Goal: Task Accomplishment & Management: Manage account settings

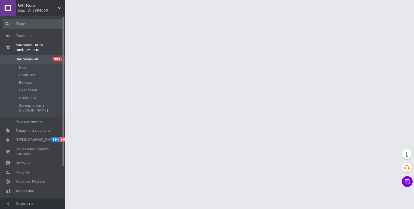
click at [128, 13] on html "RVK Store Ваш ID: 3884060 Сайт RVK Store Кабінет покупця Перевірити стан систем…" at bounding box center [207, 6] width 414 height 13
click at [45, 126] on link "Товари та послуги" at bounding box center [33, 130] width 66 height 9
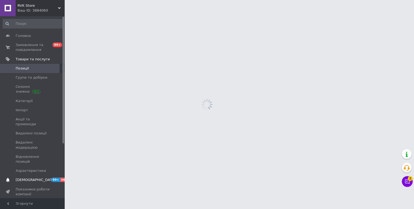
click at [48, 178] on span "[DEMOGRAPHIC_DATA]" at bounding box center [33, 180] width 34 height 5
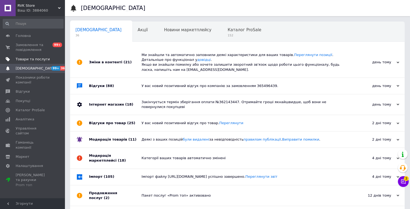
click at [49, 60] on span "Товари та послуги" at bounding box center [33, 59] width 34 height 5
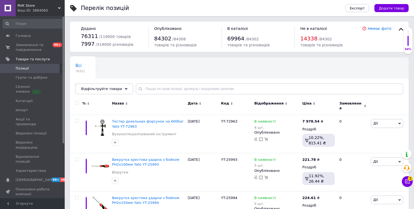
click at [405, 181] on icon at bounding box center [407, 182] width 5 height 5
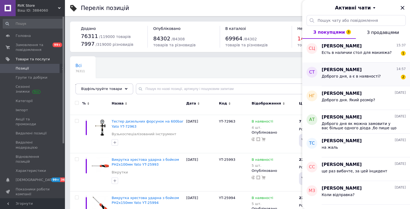
click at [383, 80] on div "Доброго дня, а є в наявності? 2" at bounding box center [364, 77] width 84 height 9
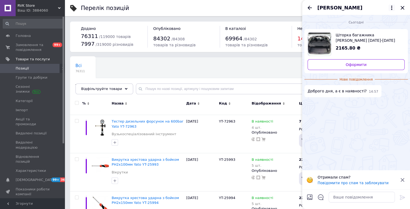
click at [393, 7] on icon at bounding box center [392, 8] width 6 height 6
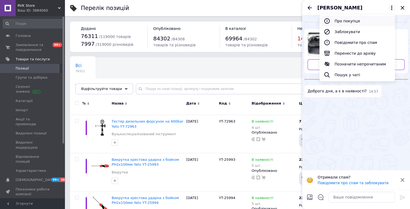
click at [388, 17] on button "Про покупця" at bounding box center [358, 21] width 76 height 11
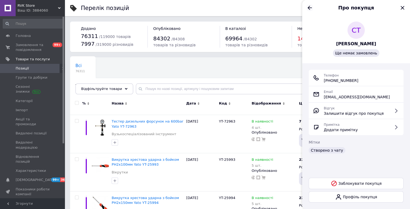
click at [308, 7] on icon "Назад" at bounding box center [310, 8] width 6 height 6
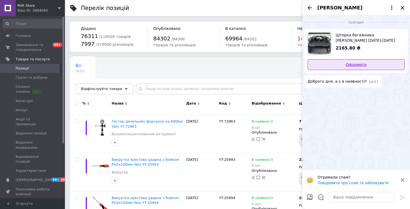
click at [351, 62] on link "Оформити" at bounding box center [356, 64] width 97 height 11
click at [343, 41] on span "Шторка багажника [PERSON_NAME] [DATE]-[DATE] хетчбек (полка) DV6Z-5846668-BB AV…" at bounding box center [368, 37] width 65 height 11
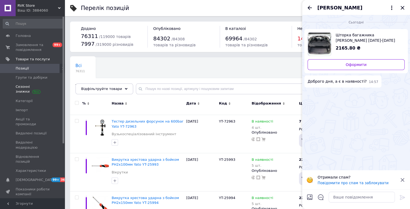
click at [43, 82] on link "Сезонні знижки" at bounding box center [33, 89] width 66 height 14
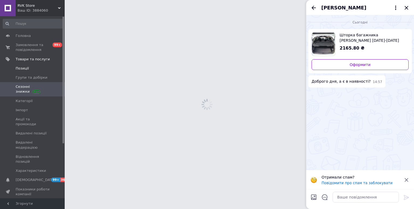
click at [25, 70] on span "Позиції" at bounding box center [22, 68] width 13 height 5
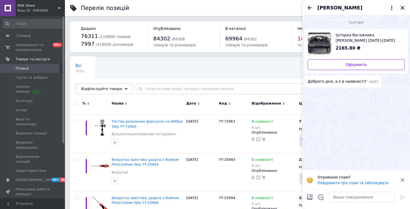
click at [403, 9] on icon "Закрити" at bounding box center [403, 8] width 6 height 6
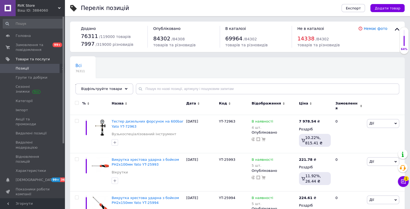
click at [34, 73] on link "Позиції" at bounding box center [33, 68] width 66 height 9
click at [33, 76] on span "Групи та добірки" at bounding box center [32, 77] width 32 height 5
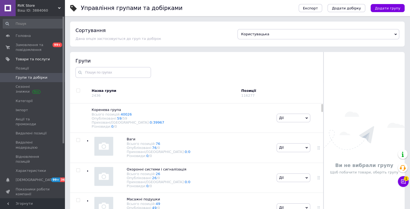
click at [78, 91] on input "checkbox" at bounding box center [78, 91] width 4 height 4
checkbox input "true"
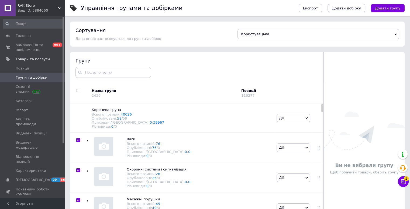
checkbox input "true"
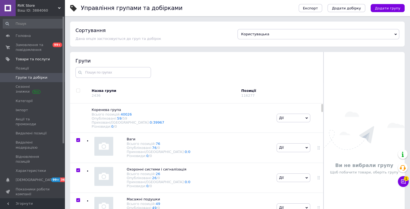
checkbox input "true"
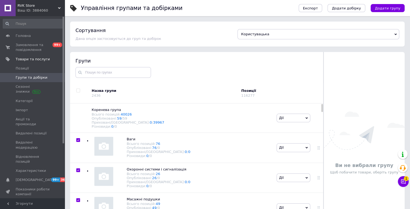
checkbox input "true"
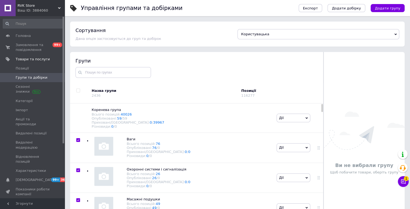
checkbox input "true"
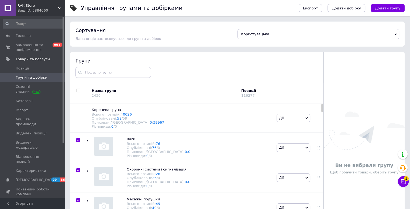
checkbox input "true"
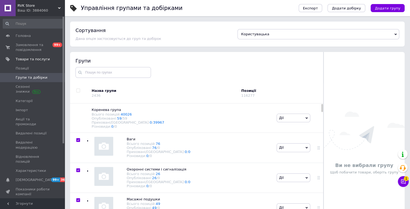
checkbox input "true"
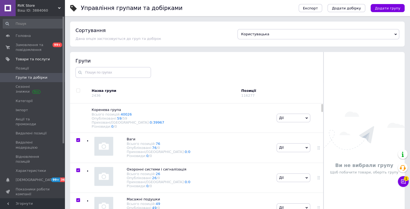
checkbox input "true"
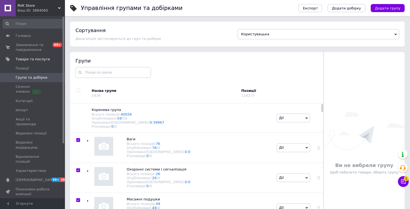
checkbox input "true"
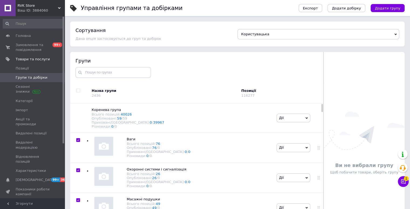
checkbox input "true"
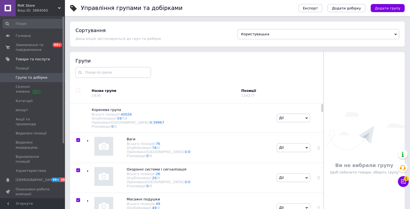
checkbox input "true"
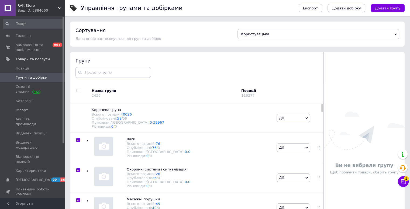
checkbox input "true"
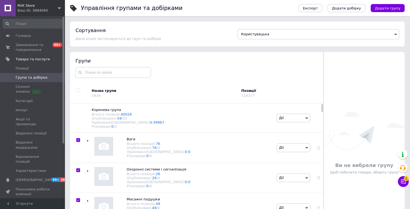
checkbox input "true"
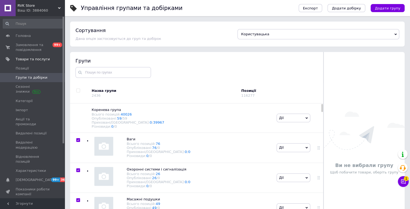
checkbox input "true"
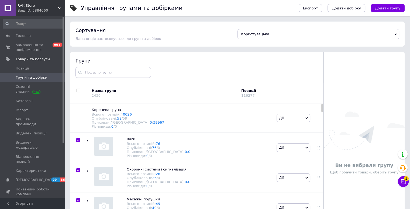
checkbox input "true"
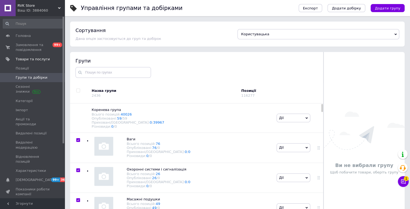
checkbox input "true"
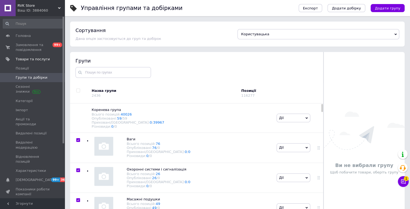
checkbox input "true"
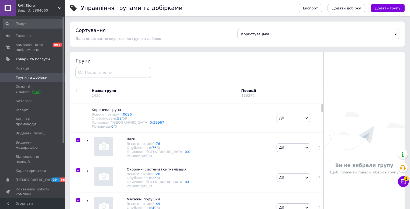
checkbox input "true"
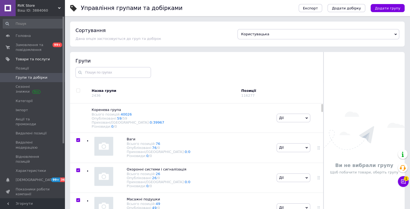
checkbox input "true"
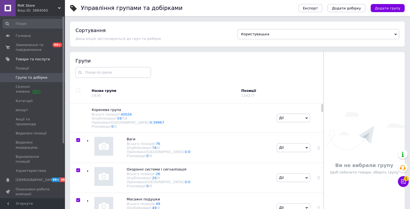
checkbox input "true"
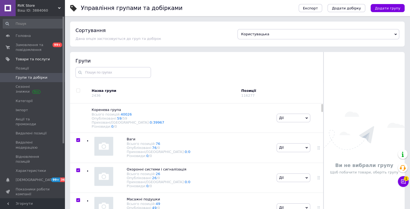
checkbox input "true"
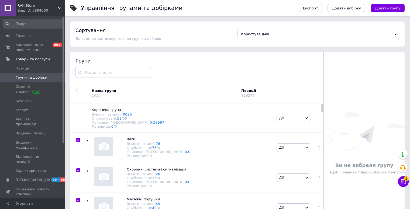
checkbox input "true"
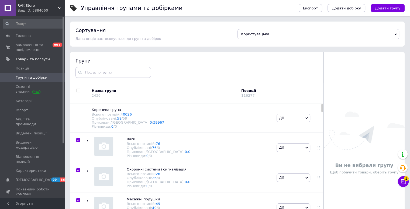
checkbox input "true"
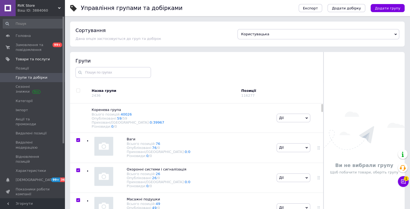
checkbox input "true"
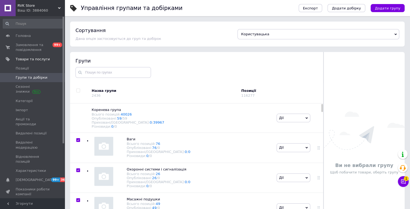
checkbox input "true"
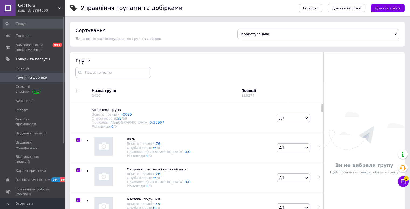
checkbox input "true"
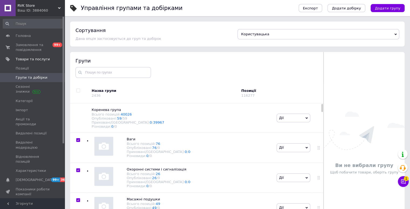
checkbox input "true"
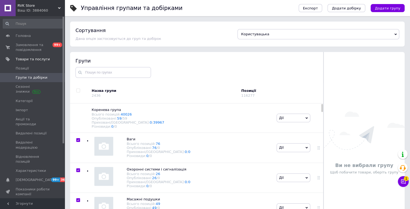
checkbox input "true"
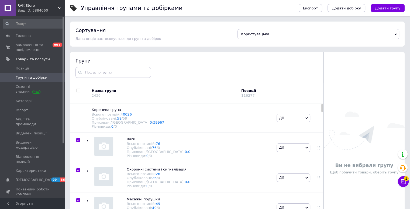
checkbox input "true"
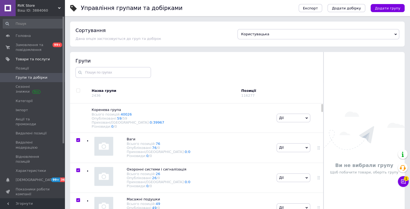
checkbox input "true"
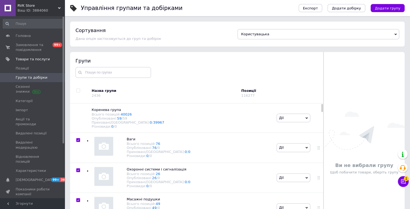
checkbox input "true"
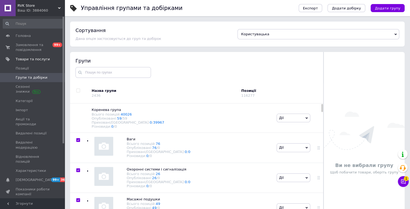
checkbox input "true"
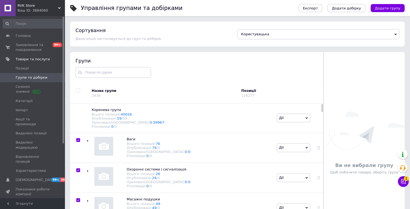
checkbox input "true"
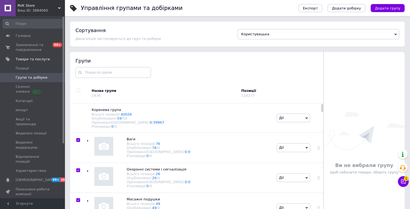
checkbox input "true"
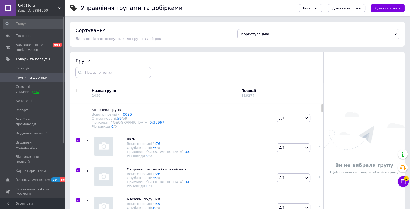
checkbox input "true"
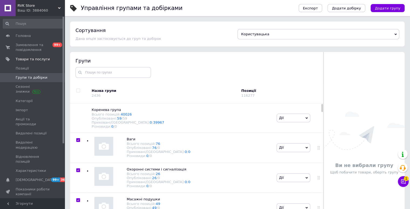
checkbox input "true"
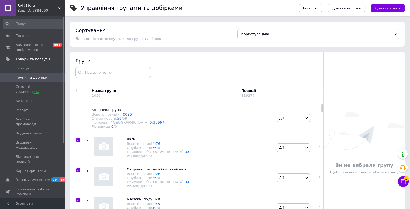
checkbox input "true"
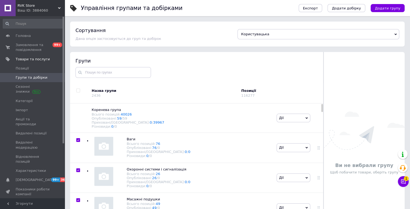
checkbox input "true"
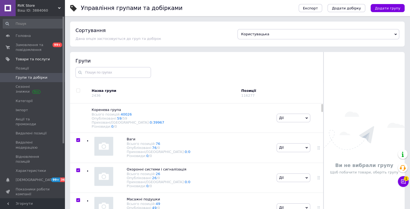
checkbox input "true"
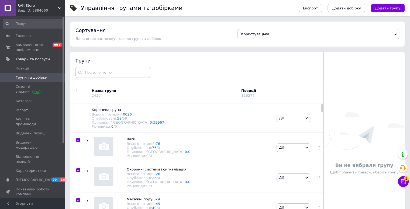
checkbox input "true"
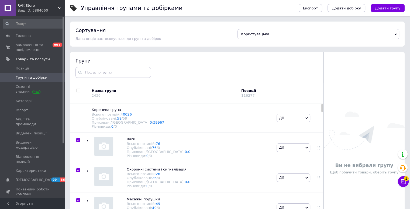
checkbox input "true"
click at [96, 95] on span "Дії для всіх груп" at bounding box center [97, 93] width 30 height 5
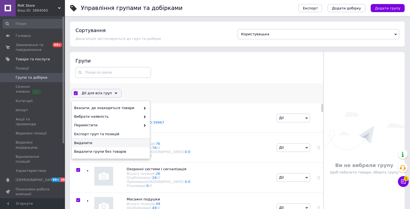
click at [125, 142] on span "Видалити" at bounding box center [110, 143] width 72 height 5
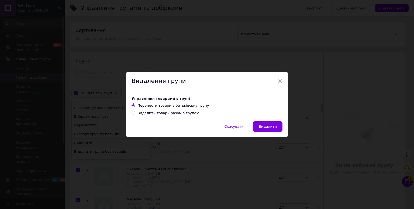
click at [183, 115] on div "Видалити товари разом з групою" at bounding box center [169, 113] width 62 height 5
click at [135, 115] on input "Видалити товари разом з групою" at bounding box center [134, 113] width 4 height 4
click at [263, 127] on span "Видалити" at bounding box center [268, 127] width 18 height 4
